Goal: Transaction & Acquisition: Book appointment/travel/reservation

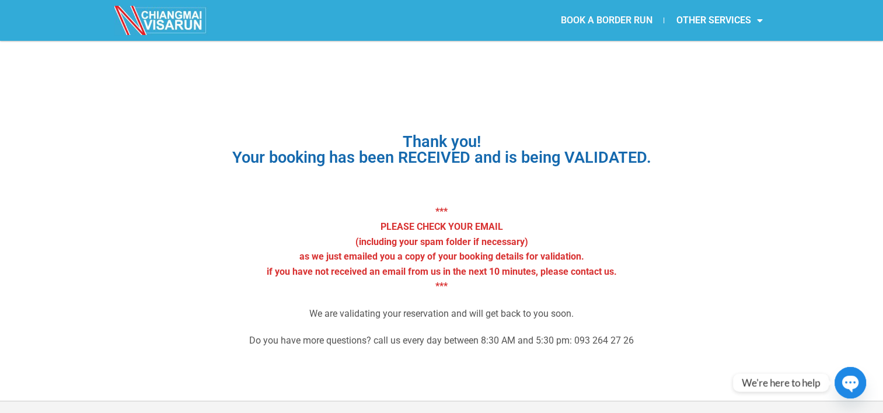
click at [634, 24] on link "BOOK A BORDER RUN" at bounding box center [606, 20] width 115 height 27
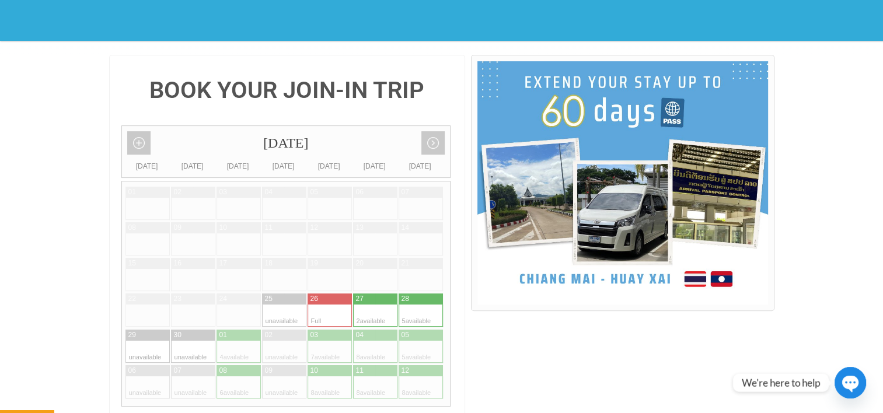
scroll to position [263, 0]
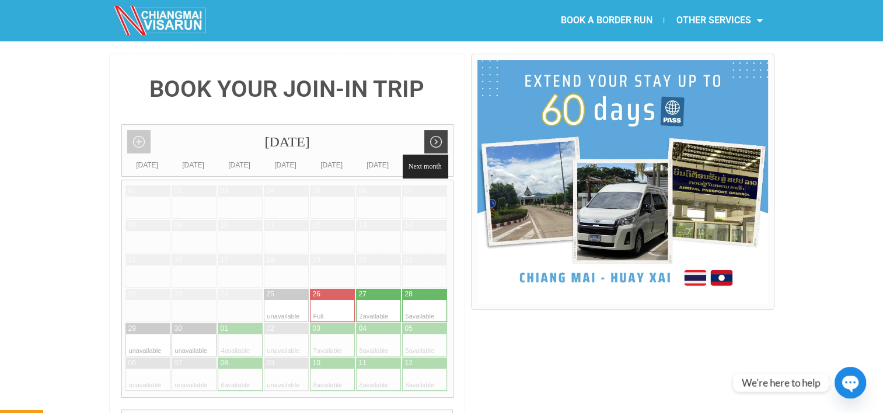
click at [444, 130] on link "Next month" at bounding box center [435, 141] width 23 height 23
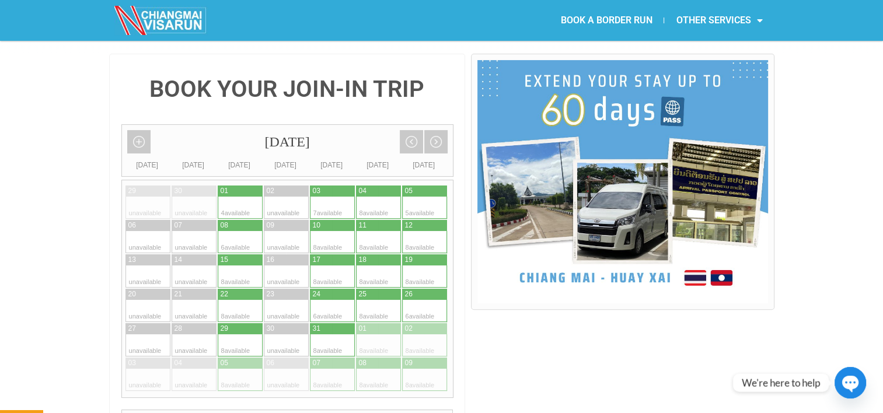
click at [385, 186] on div at bounding box center [389, 191] width 23 height 11
type input "04 October 2025"
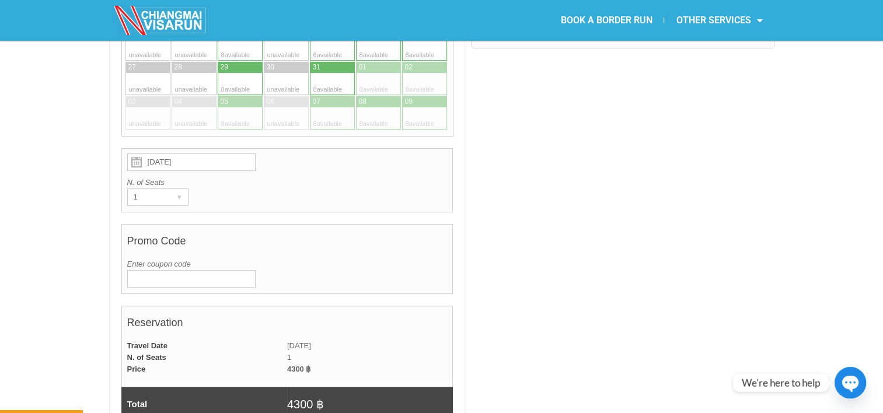
scroll to position [525, 0]
click at [165, 188] on div "1 ▾" at bounding box center [157, 197] width 61 height 18
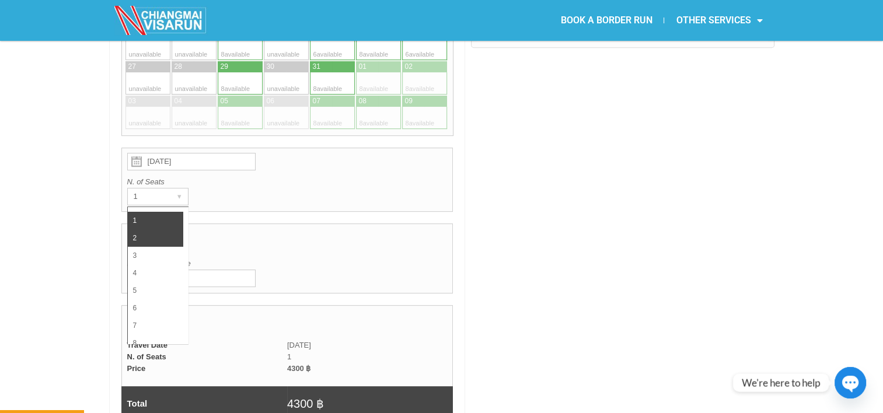
click at [158, 229] on li "2" at bounding box center [155, 238] width 55 height 18
radio input "true"
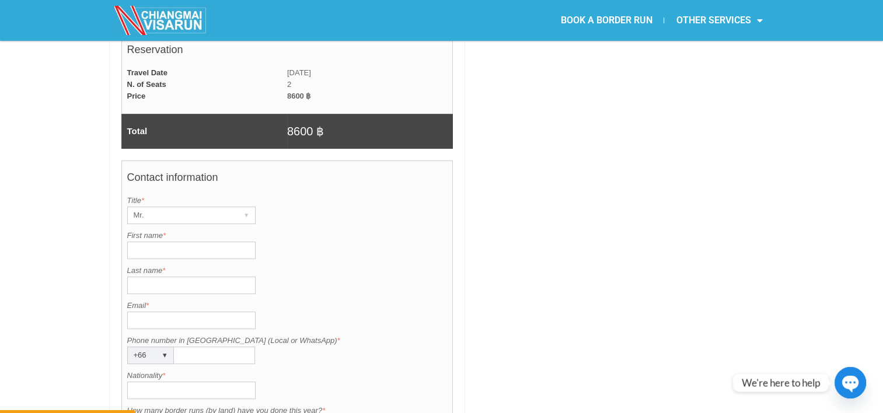
scroll to position [869, 0]
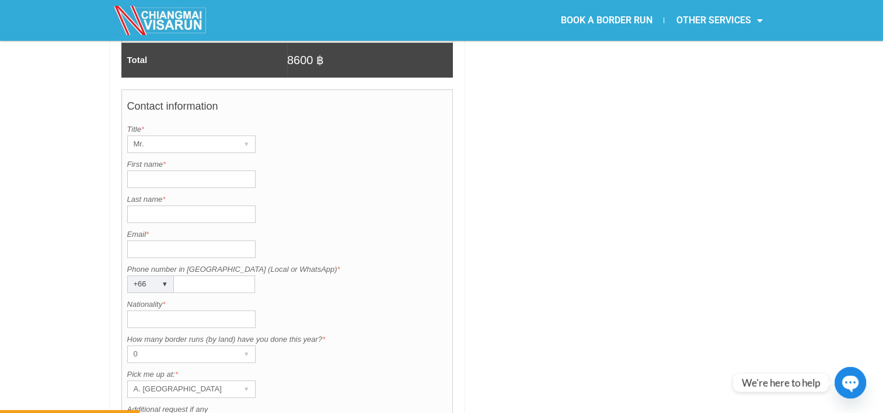
click at [196, 136] on div "Mr." at bounding box center [180, 144] width 105 height 16
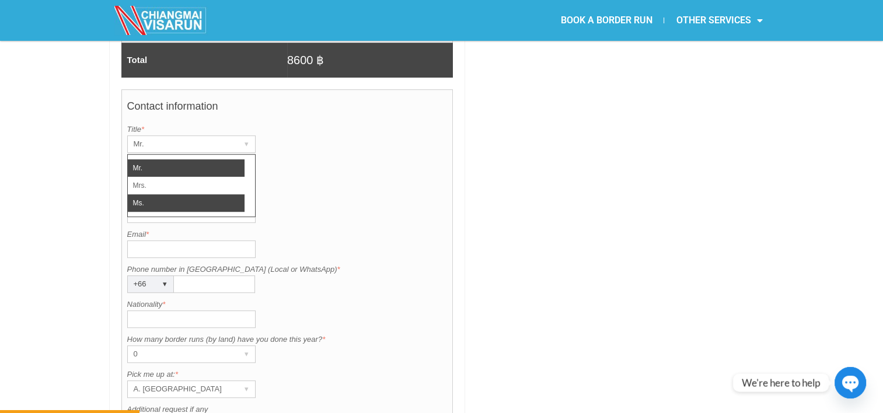
click at [180, 194] on li "Ms." at bounding box center [186, 203] width 117 height 18
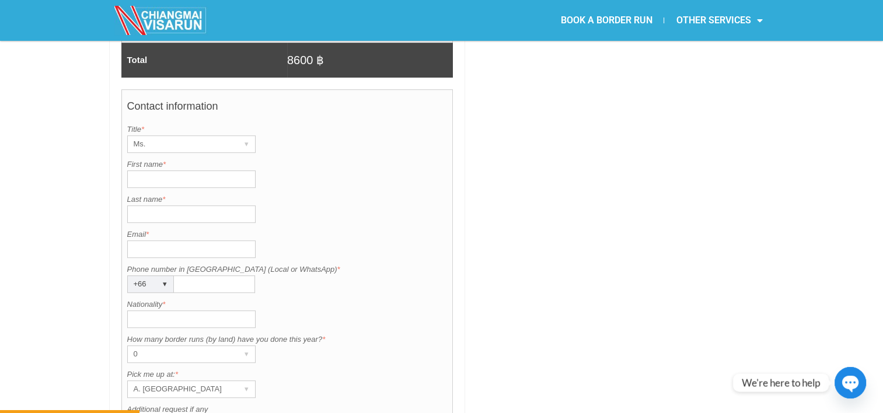
click at [180, 170] on input "First name *" at bounding box center [191, 179] width 128 height 18
type input "Marina"
click at [134, 205] on input "Last name *" at bounding box center [191, 214] width 128 height 18
type input "Liubushkina"
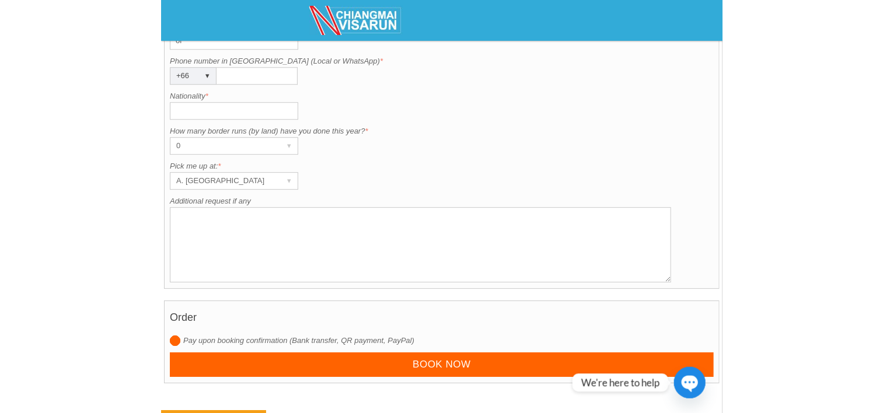
scroll to position [983, 0]
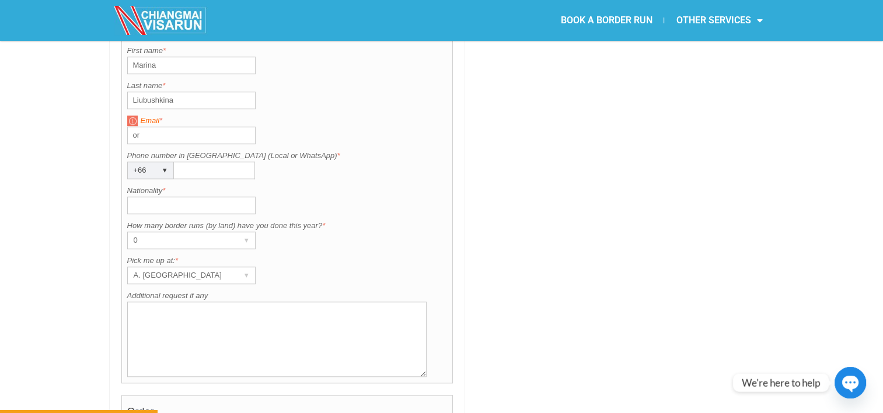
click at [400, 115] on label "Email *" at bounding box center [287, 121] width 320 height 12
click at [256, 127] on input "or" at bounding box center [191, 136] width 128 height 18
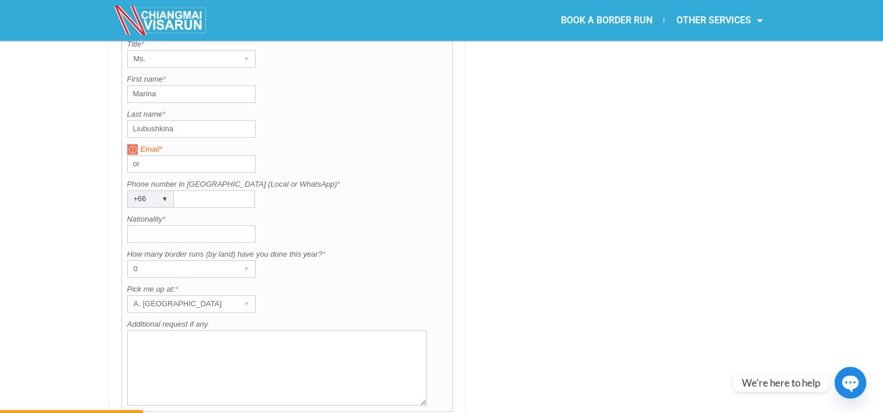
scroll to position [870, 0]
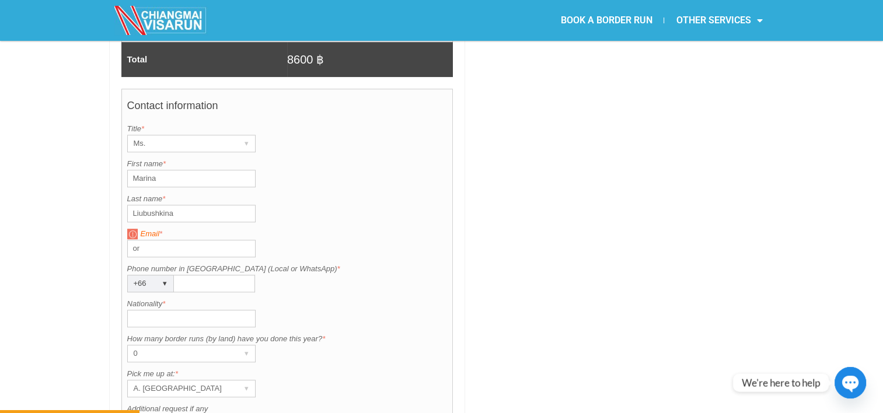
type input "o"
type input "northrendtelia@gmail.com"
click at [184, 275] on input "Phone number in Thailand (Local or WhatsApp) *" at bounding box center [214, 284] width 81 height 18
click at [232, 275] on input "Phone number in Thailand (Local or WhatsApp) *" at bounding box center [214, 284] width 81 height 18
click at [81, 236] on div "BOOK YOUR JOIN-IN TRIP October 2025 Add month view Remove month view Next month…" at bounding box center [441, 54] width 883 height 1215
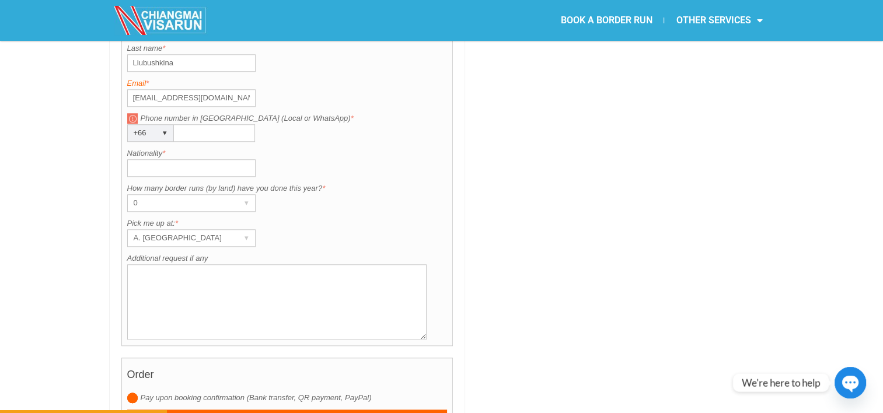
scroll to position [1042, 0]
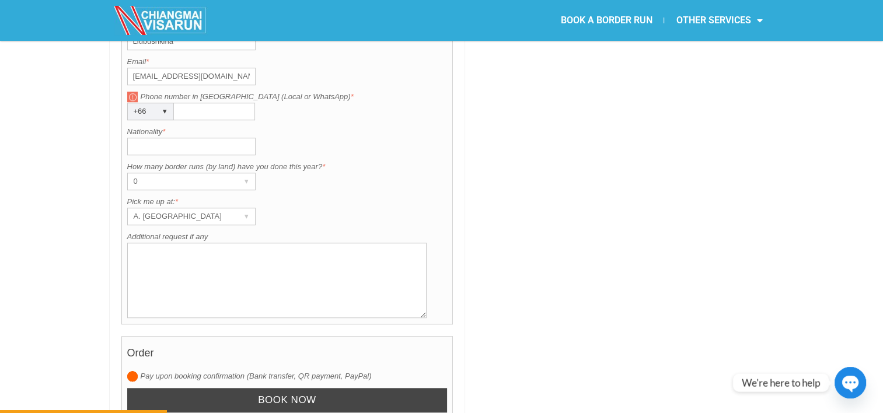
drag, startPoint x: 364, startPoint y: 205, endPoint x: 343, endPoint y: 378, distance: 174.0
click at [343, 378] on td "04 October 2025 N. of Seats 2 ▾ 1 2 3 4 5 6 7 8 Promo Code Enter coupon code Ve…" at bounding box center [287, 31] width 332 height 800
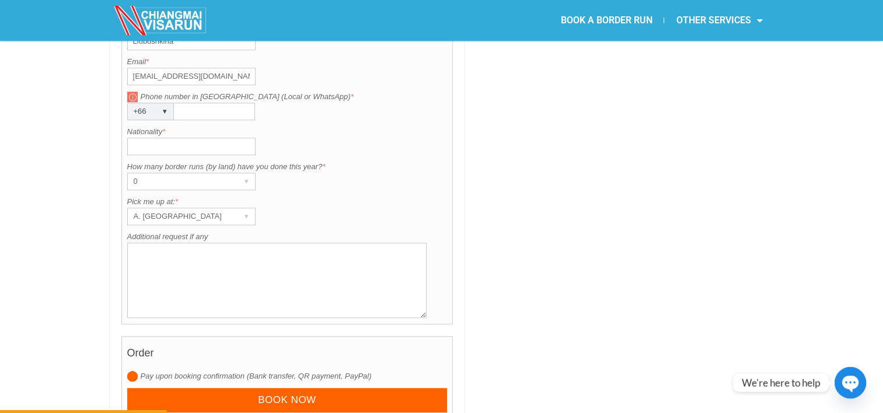
click at [141, 103] on div "+66" at bounding box center [139, 111] width 23 height 16
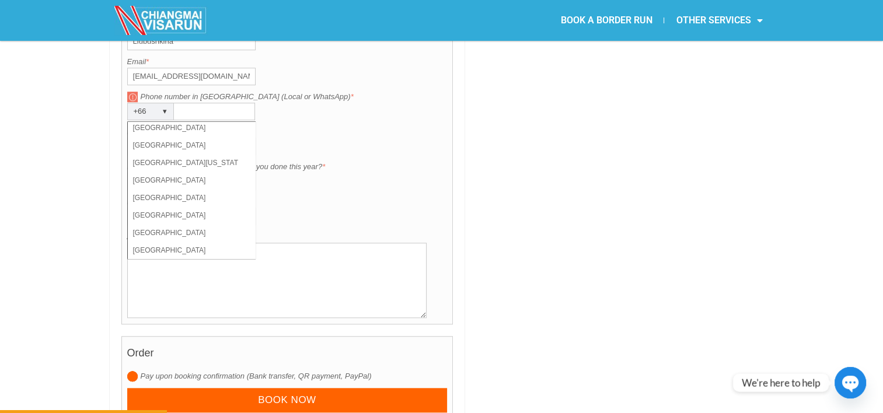
click at [205, 206] on li "Sri Lanka" at bounding box center [186, 215] width 117 height 18
click at [205, 196] on label "Pick me up at: *" at bounding box center [287, 202] width 320 height 12
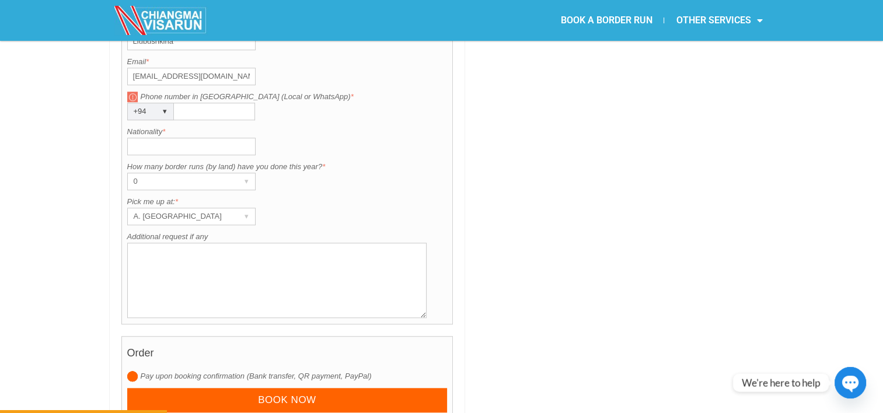
click at [205, 196] on label "Pick me up at: *" at bounding box center [287, 202] width 320 height 12
click at [152, 103] on div "+94 ▾" at bounding box center [150, 112] width 47 height 18
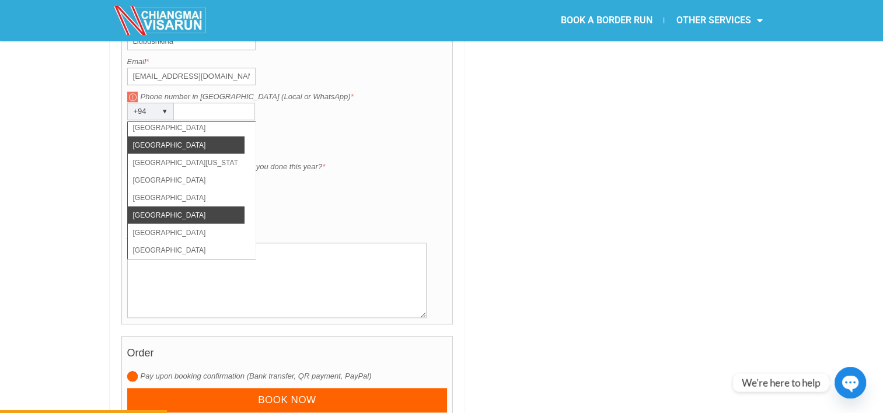
drag, startPoint x: 152, startPoint y: 79, endPoint x: 159, endPoint y: 109, distance: 30.6
click at [159, 109] on div "+94 ▾ Afghanistan Albania Algeria American Samoa Andorra Angola Anguilla Antarc…" at bounding box center [150, 112] width 47 height 18
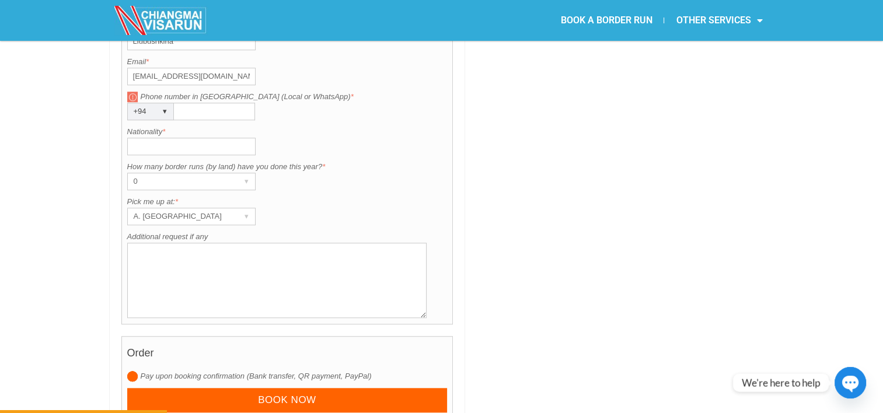
drag, startPoint x: 159, startPoint y: 109, endPoint x: 94, endPoint y: 90, distance: 67.6
click at [155, 103] on div "+94 ▾" at bounding box center [150, 112] width 47 height 18
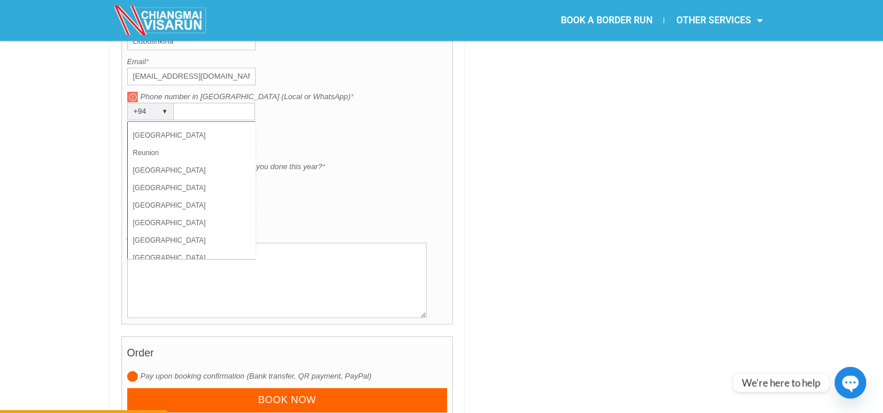
scroll to position [3045, 0]
click at [166, 163] on li "Russia" at bounding box center [186, 172] width 117 height 18
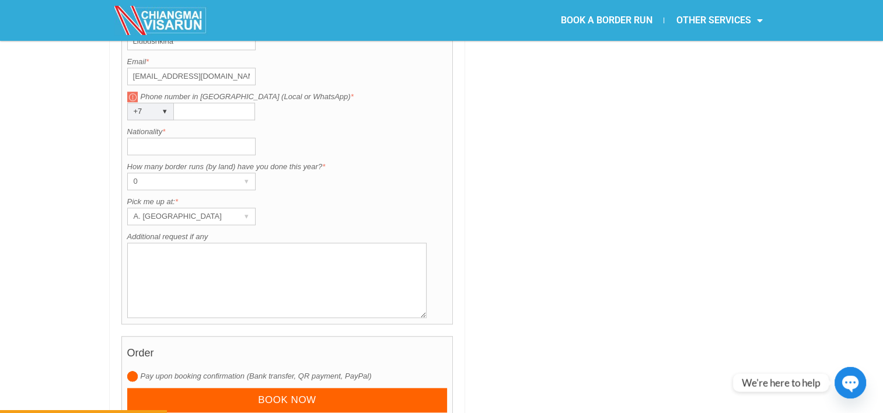
click at [233, 103] on input "Phone number in Thailand (Local or WhatsApp) *" at bounding box center [214, 112] width 81 height 18
type input "9957814548"
click at [226, 138] on input "Nationality *" at bounding box center [191, 147] width 128 height 18
type input "T"
type input "Russia"
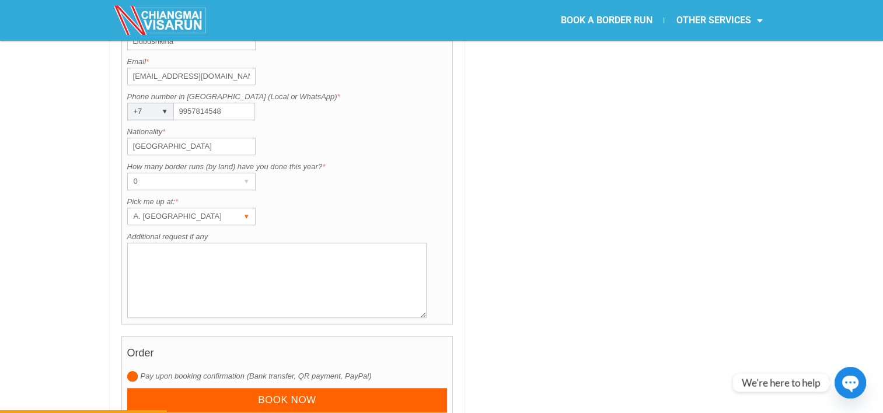
click at [234, 208] on div "A. Centara Riverside Hotel ▾" at bounding box center [191, 217] width 128 height 18
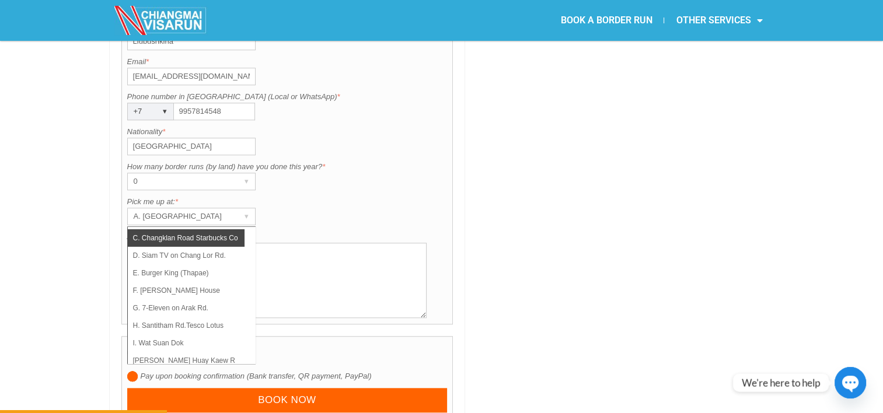
scroll to position [82, 0]
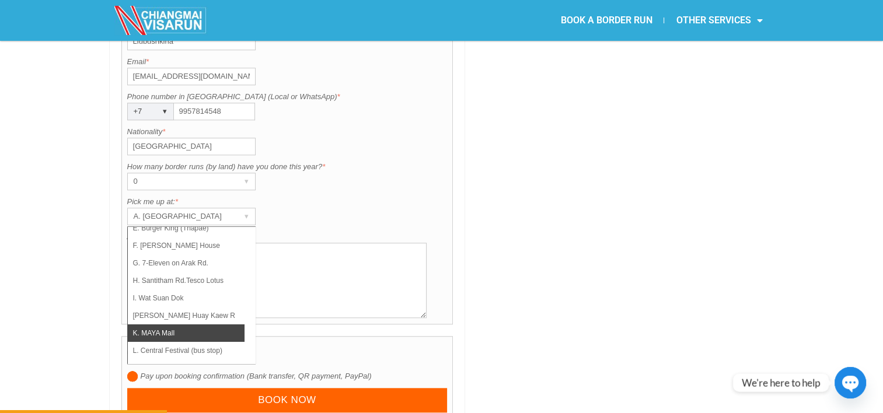
click at [215, 324] on li "K. MAYA Mall" at bounding box center [186, 333] width 117 height 18
click at [215, 299] on td "04 October 2025 N. of Seats 2 ▾ 1 2 3 4 5 6 7 8 Promo Code Enter coupon code Ve…" at bounding box center [287, 31] width 332 height 800
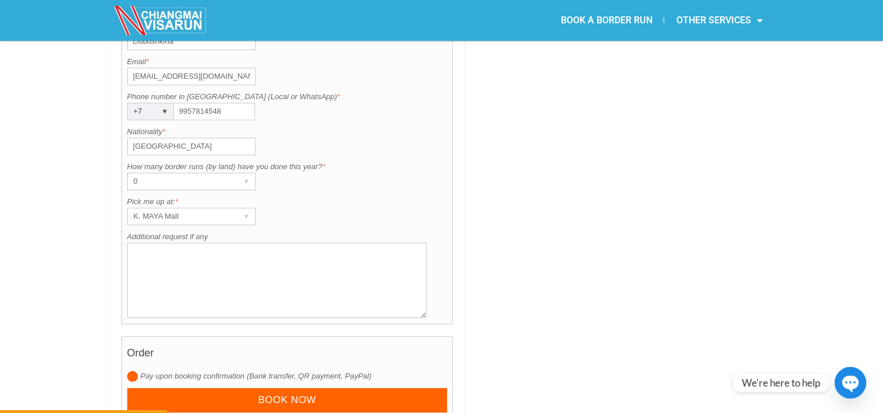
click at [243, 243] on textarea "Additional request if any" at bounding box center [277, 280] width 300 height 75
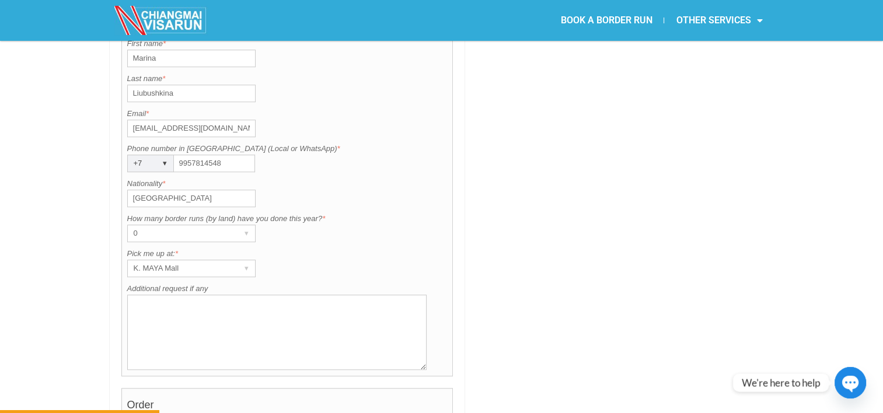
scroll to position [992, 0]
drag, startPoint x: 348, startPoint y: 238, endPoint x: 226, endPoint y: 184, distance: 133.8
click at [226, 184] on div "Contact information Title is required. Title * Ms. ▾ Mr. Mrs. Ms. First name is…" at bounding box center [287, 170] width 332 height 408
click at [268, 246] on div "Pick me up at: is required. Pick me up at: * K. MAYA Mall ▾ A. Centara Riversid…" at bounding box center [287, 260] width 320 height 29
drag, startPoint x: 283, startPoint y: 310, endPoint x: 53, endPoint y: 102, distance: 310.3
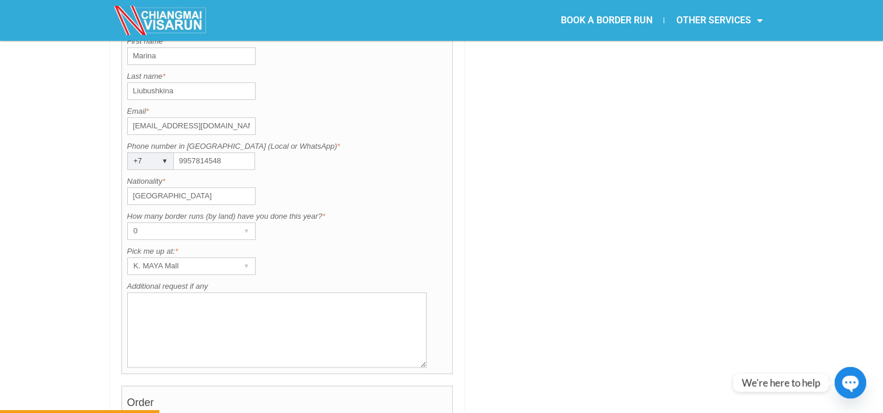
click at [238, 117] on input "northrendtelia@gmail.com" at bounding box center [191, 126] width 128 height 18
click at [242, 117] on input "northrendtelia@gmail.com" at bounding box center [191, 126] width 128 height 18
type input "marinaliubushkina@gmail.com"
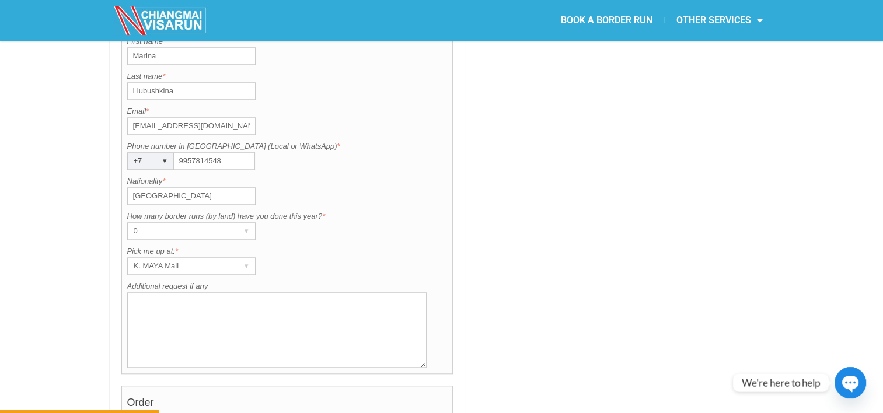
click at [237, 152] on input "9957814548" at bounding box center [214, 161] width 81 height 18
drag, startPoint x: 230, startPoint y: 130, endPoint x: 186, endPoint y: 124, distance: 44.2
click at [186, 152] on input "9957814548" at bounding box center [214, 161] width 81 height 18
type input "9998471886"
click at [245, 82] on input "Liubushkina" at bounding box center [191, 91] width 128 height 18
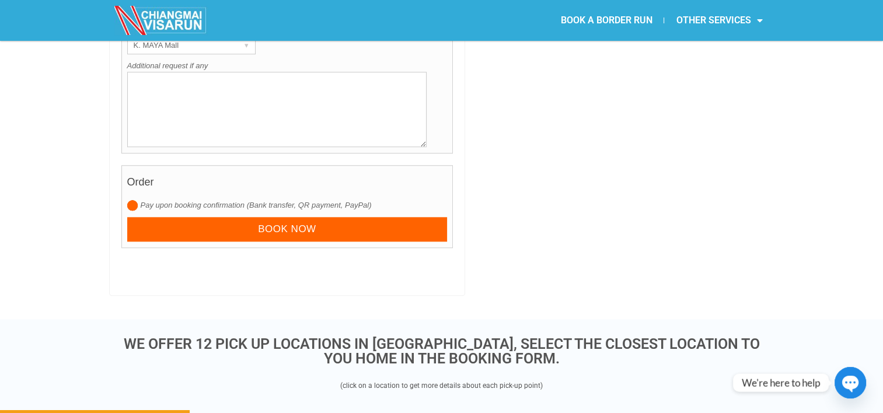
scroll to position [1220, 0]
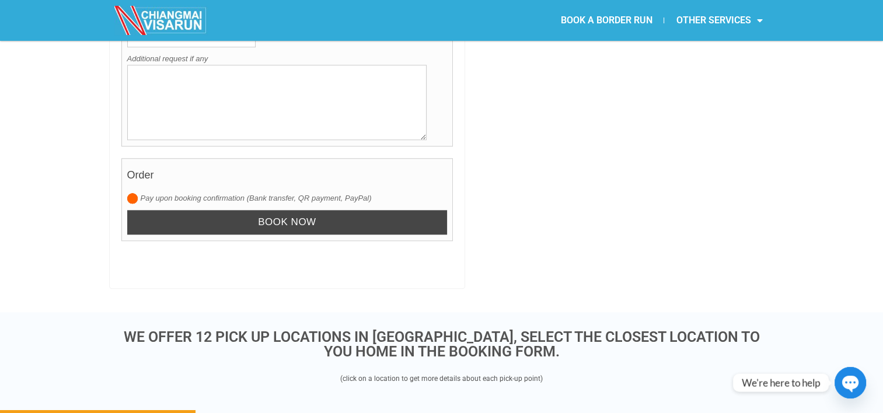
click at [437, 210] on input "Book now" at bounding box center [287, 222] width 320 height 25
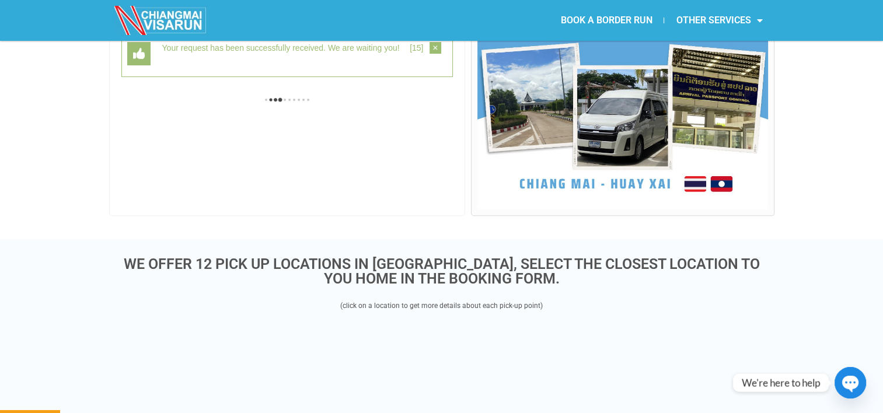
scroll to position [301, 0]
